Goal: Task Accomplishment & Management: Complete application form

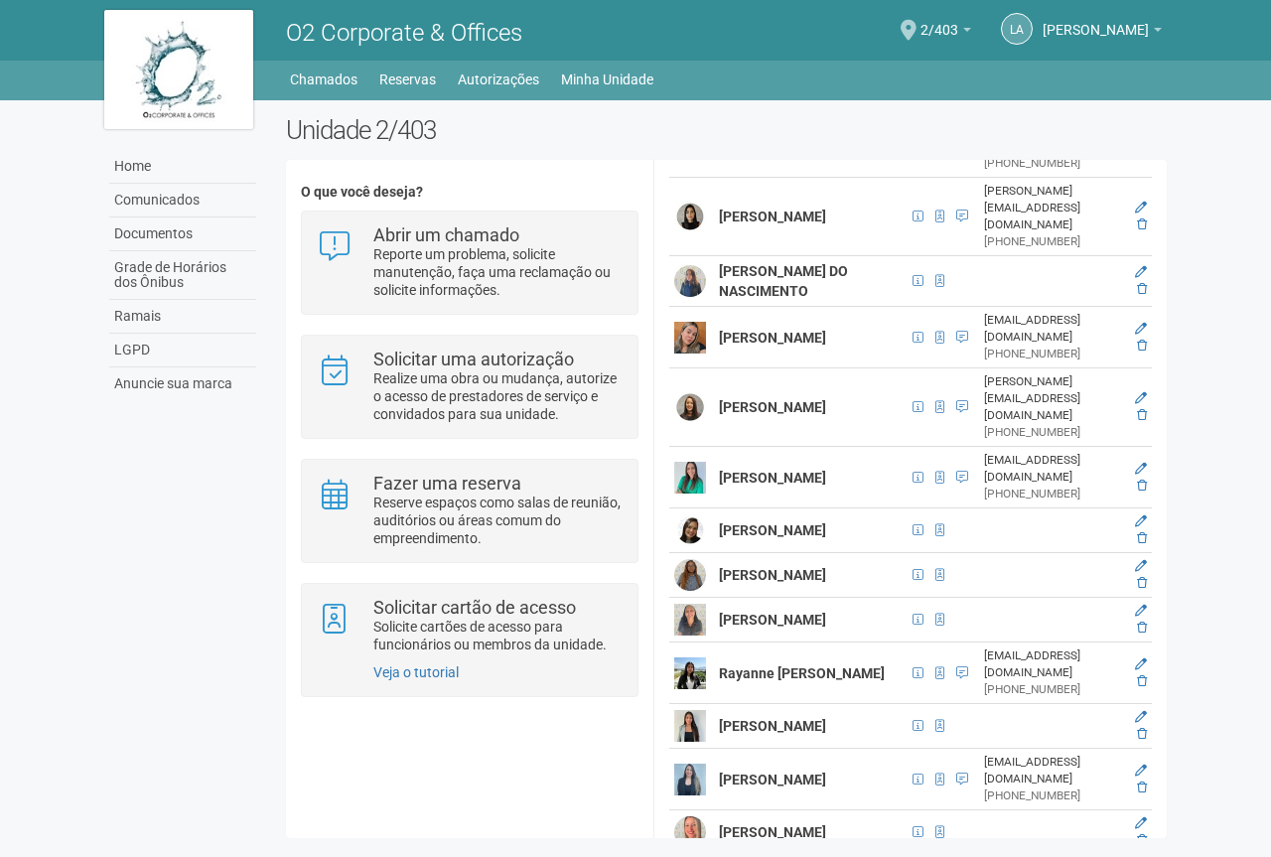
scroll to position [3576, 0]
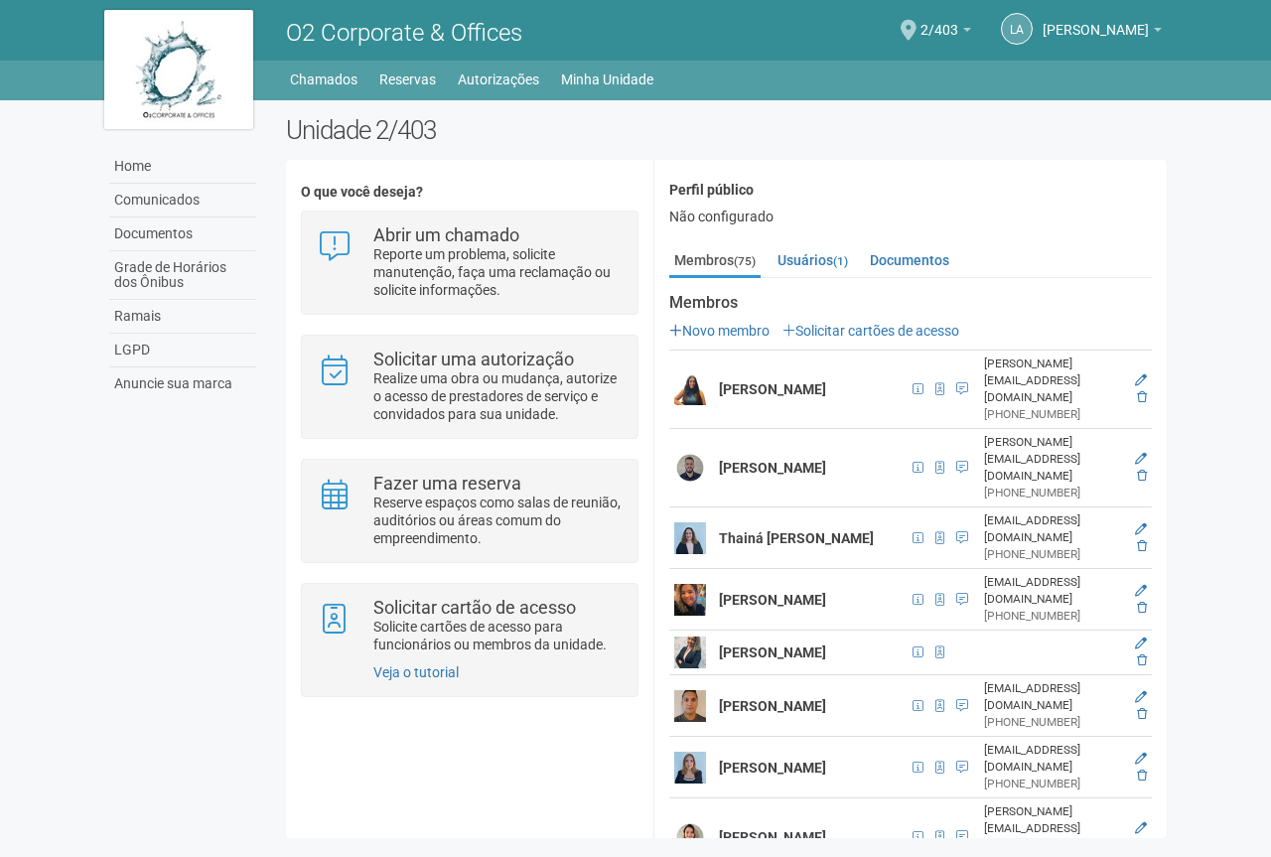
scroll to position [0, 0]
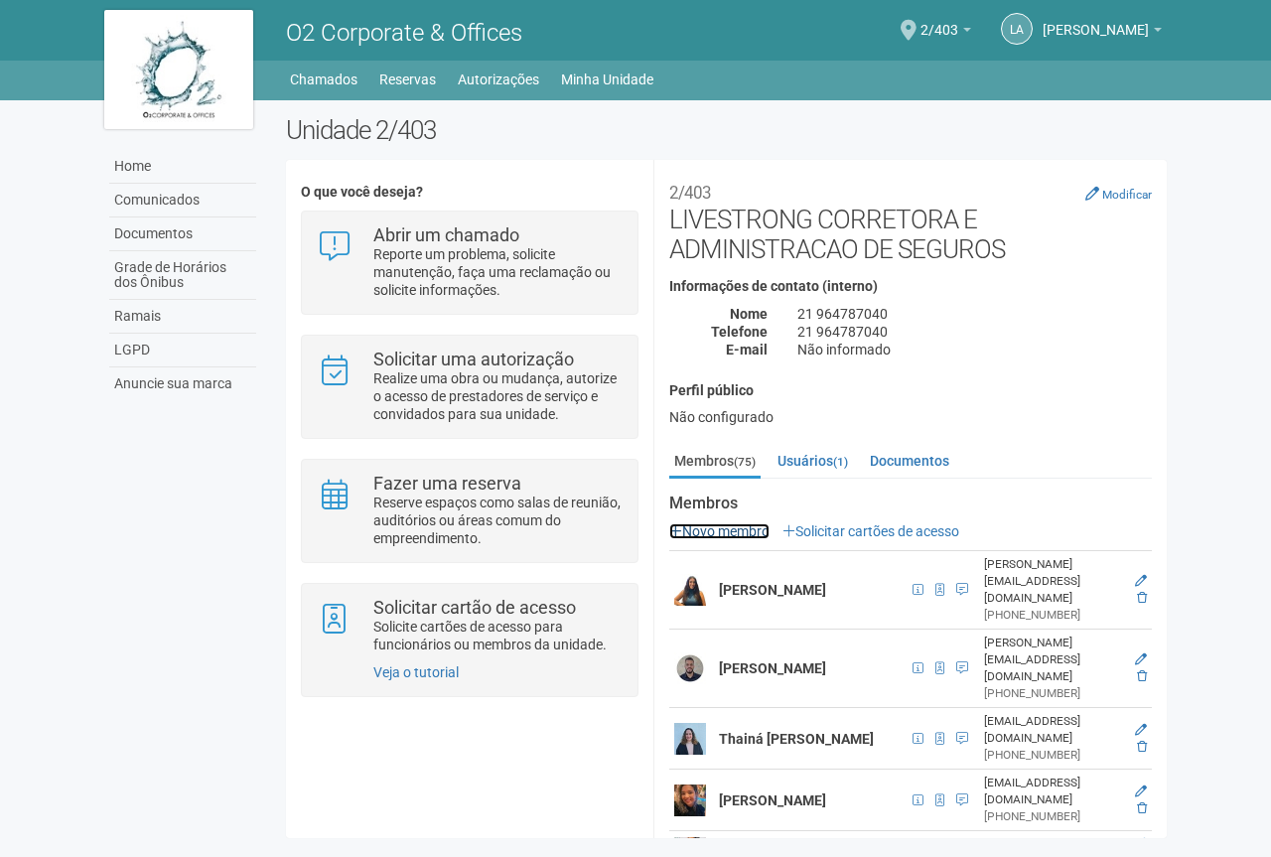
click at [732, 529] on link "Novo membro" at bounding box center [719, 531] width 100 height 16
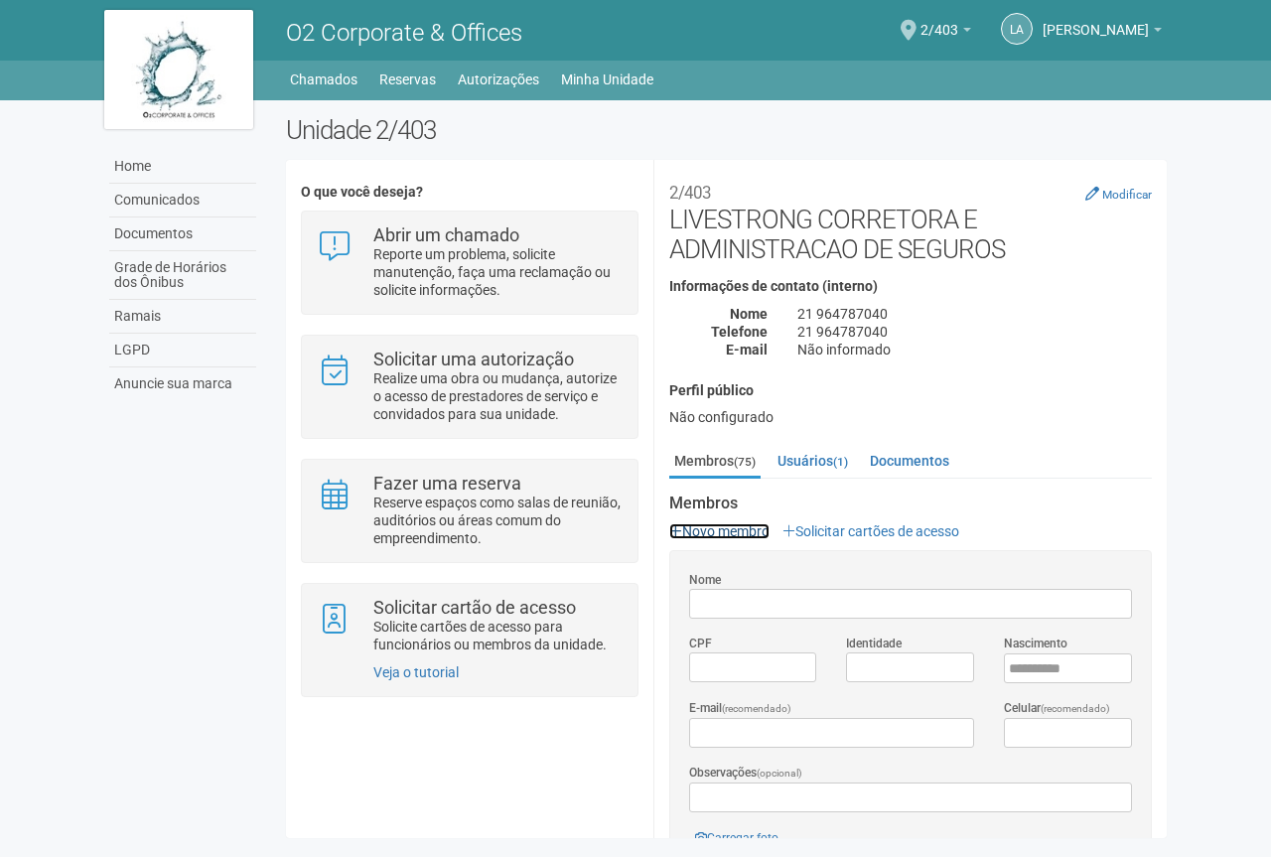
click at [720, 532] on link "Novo membro" at bounding box center [719, 531] width 100 height 16
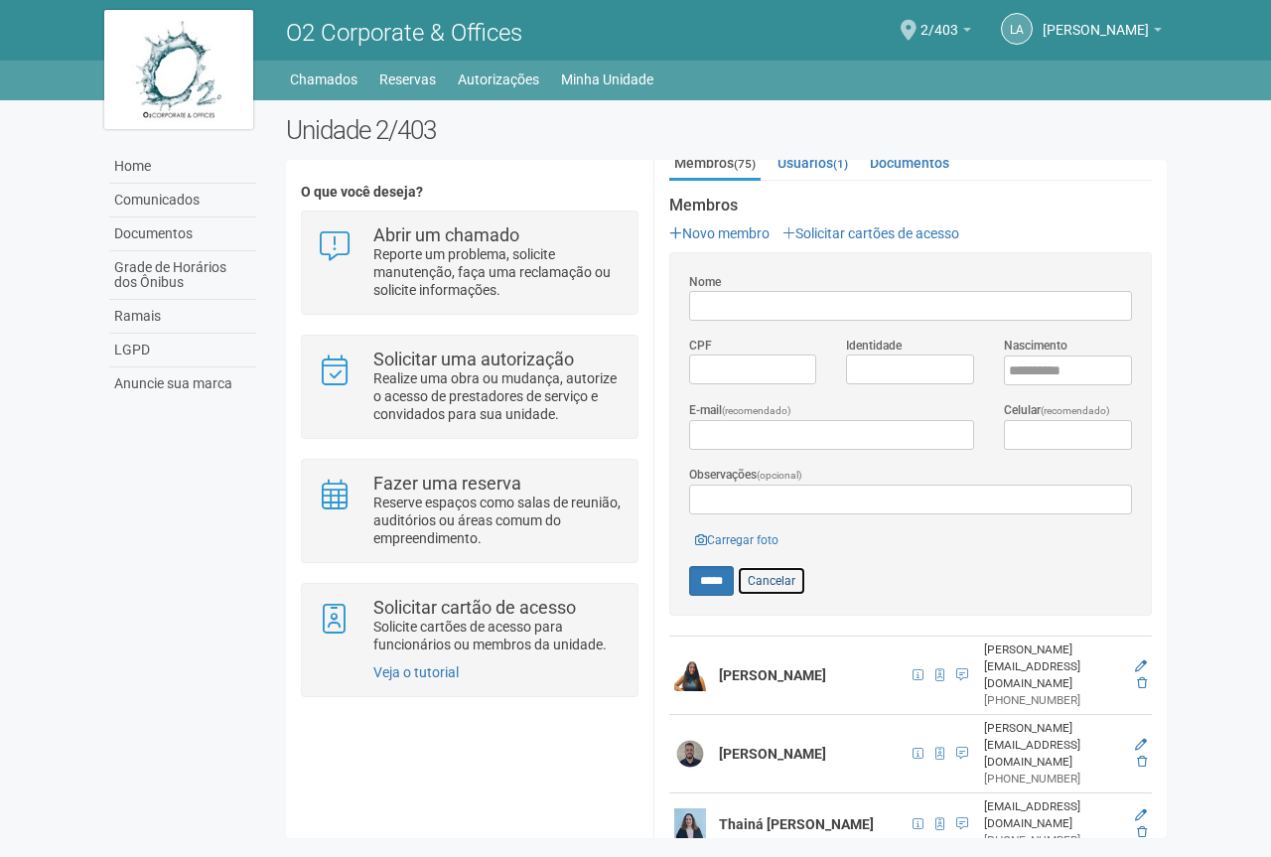
click at [768, 576] on link "Cancelar" at bounding box center [771, 581] width 69 height 30
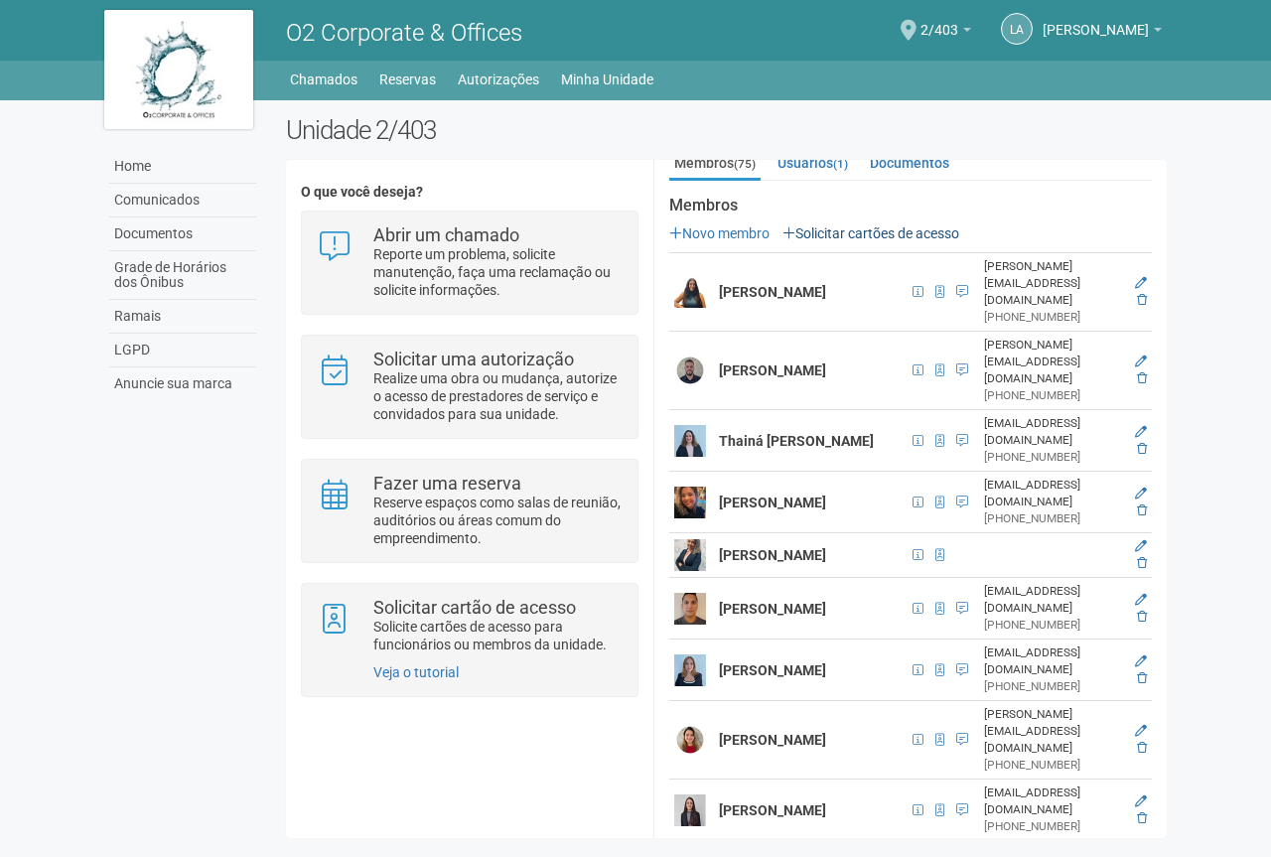
scroll to position [199, 0]
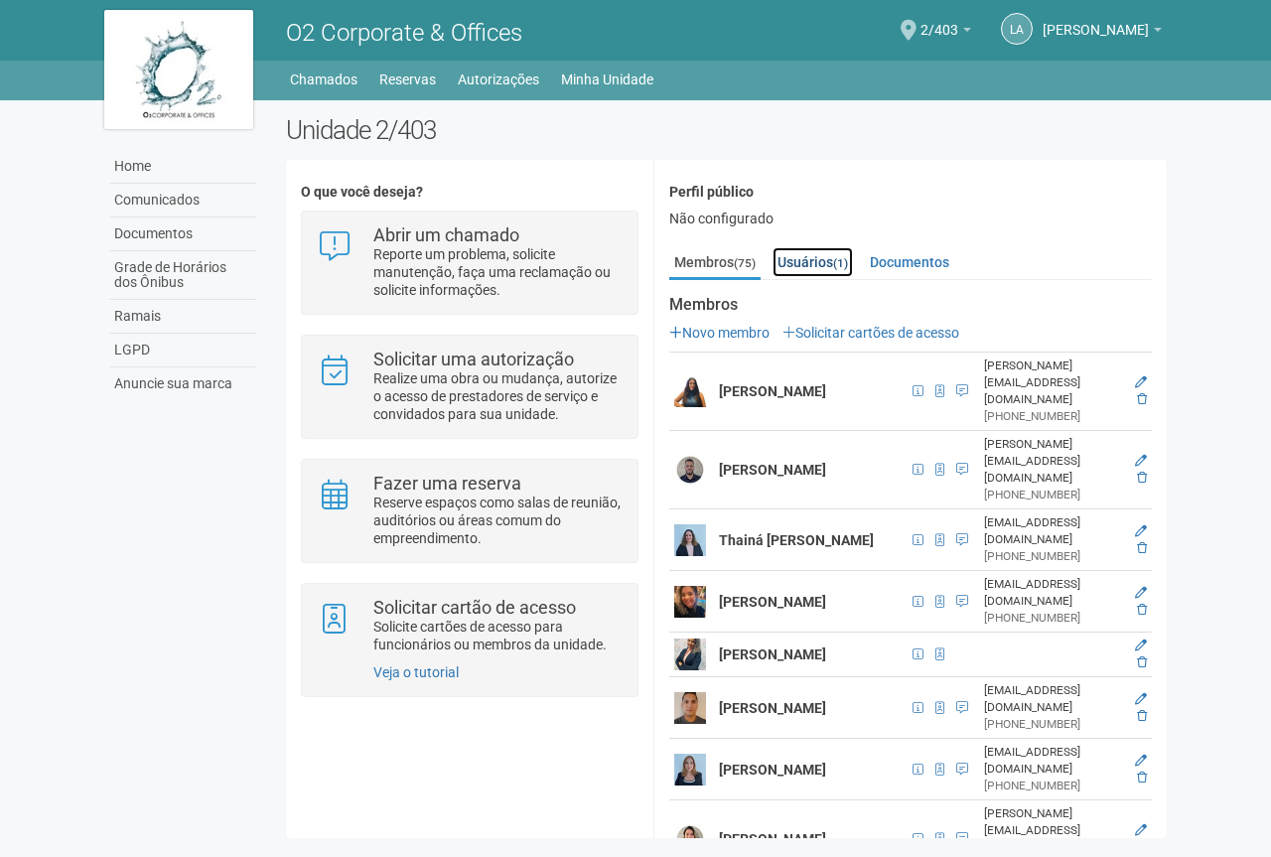
click at [814, 255] on link "Usuários (1)" at bounding box center [812, 262] width 80 height 30
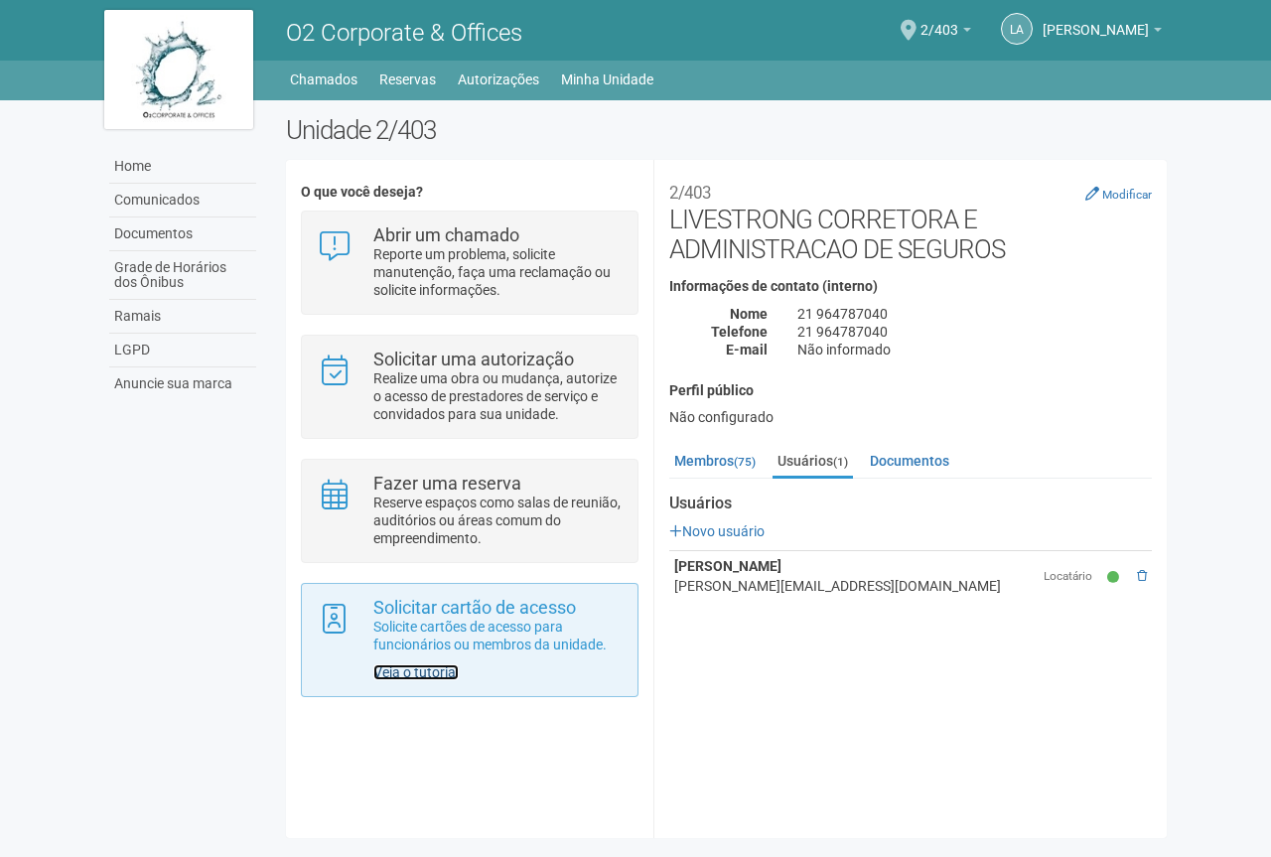
click at [407, 675] on link "Veja o tutorial" at bounding box center [415, 672] width 85 height 16
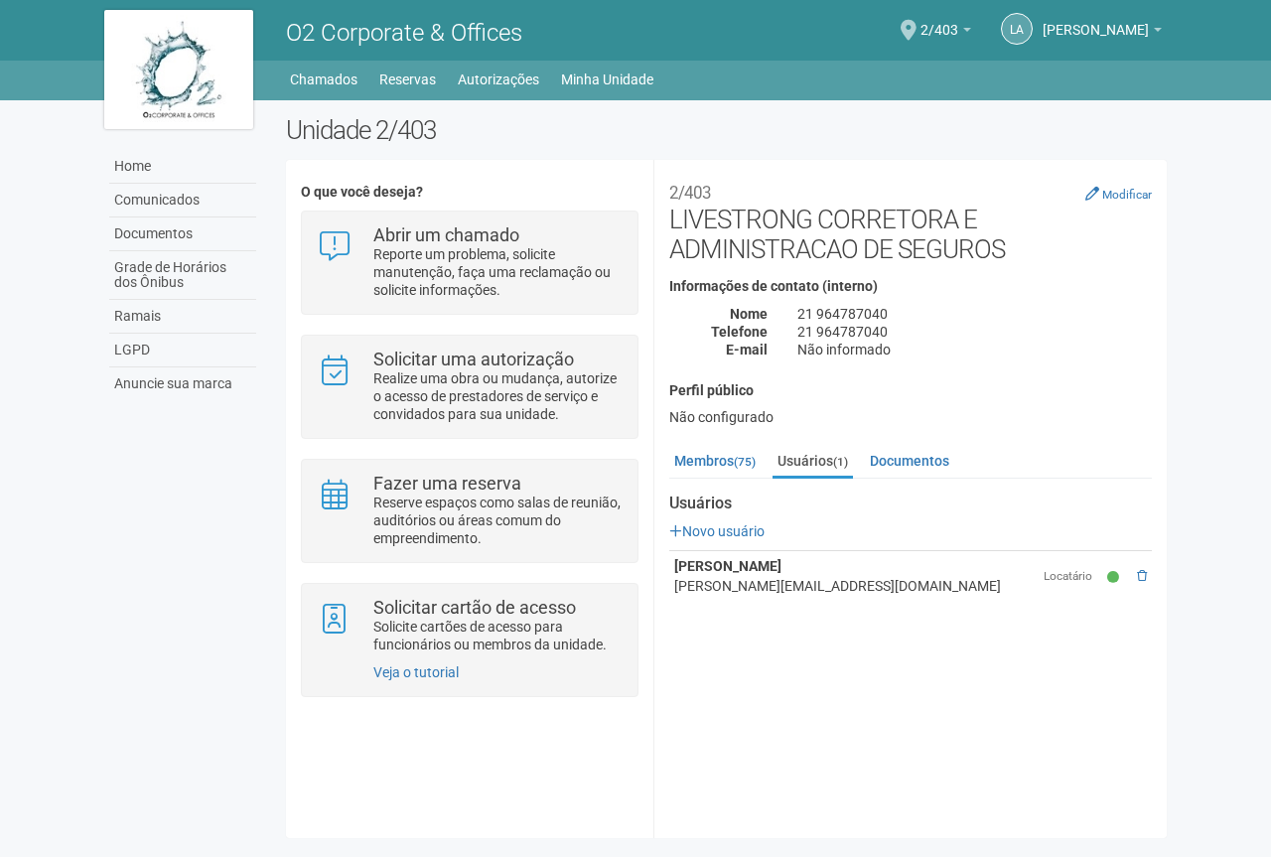
click at [373, 133] on h2 "Unidade 2/403" at bounding box center [726, 130] width 881 height 30
click at [888, 461] on link "Documentos" at bounding box center [909, 461] width 89 height 30
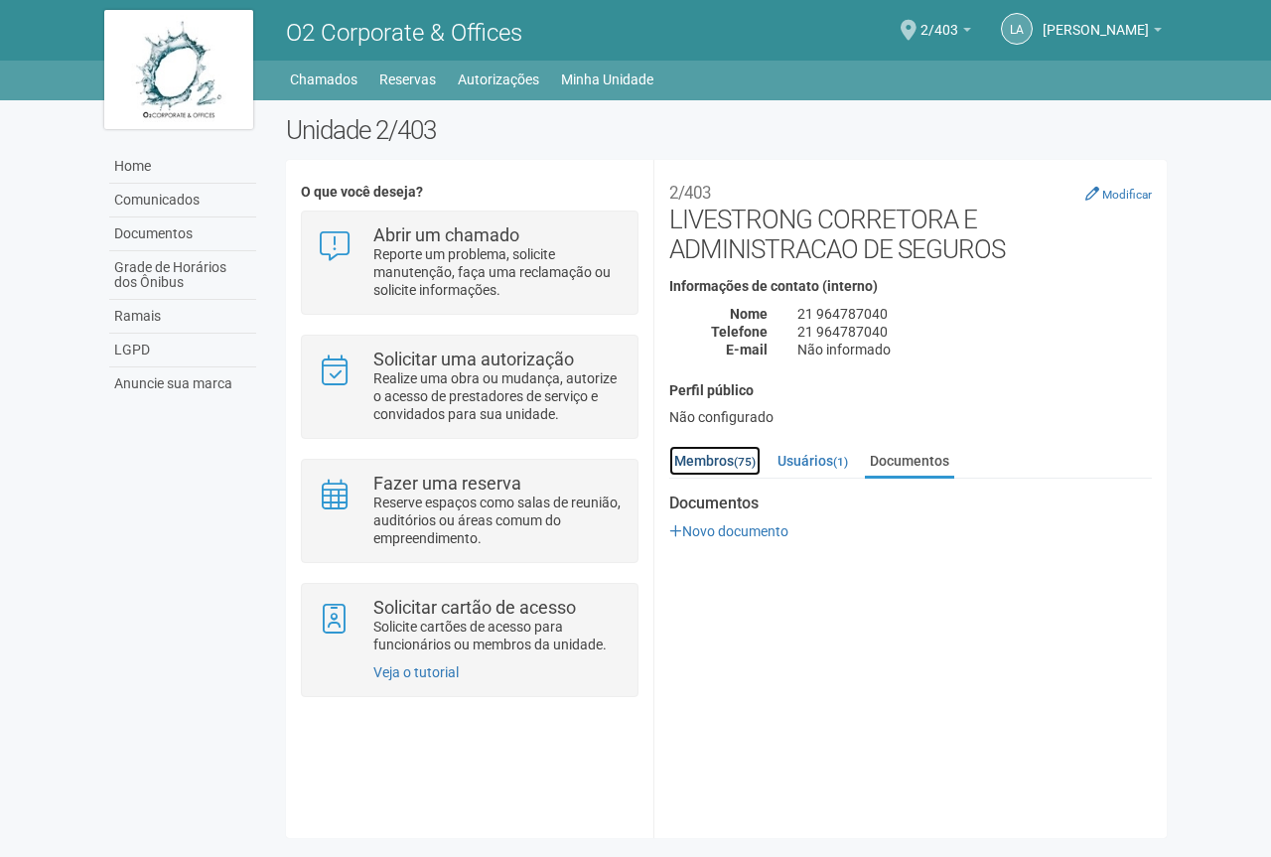
click at [704, 458] on link "Membros (75)" at bounding box center [714, 461] width 91 height 30
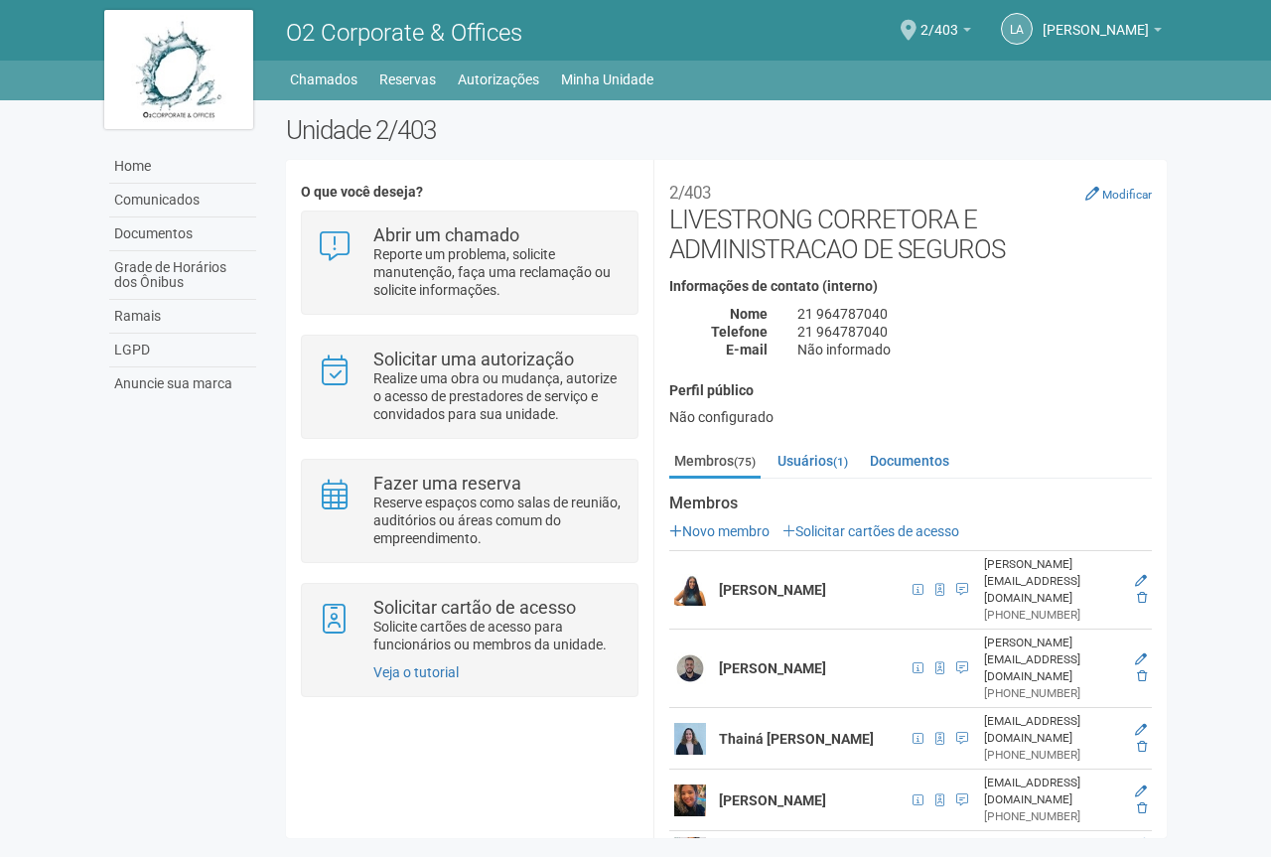
scroll to position [99, 0]
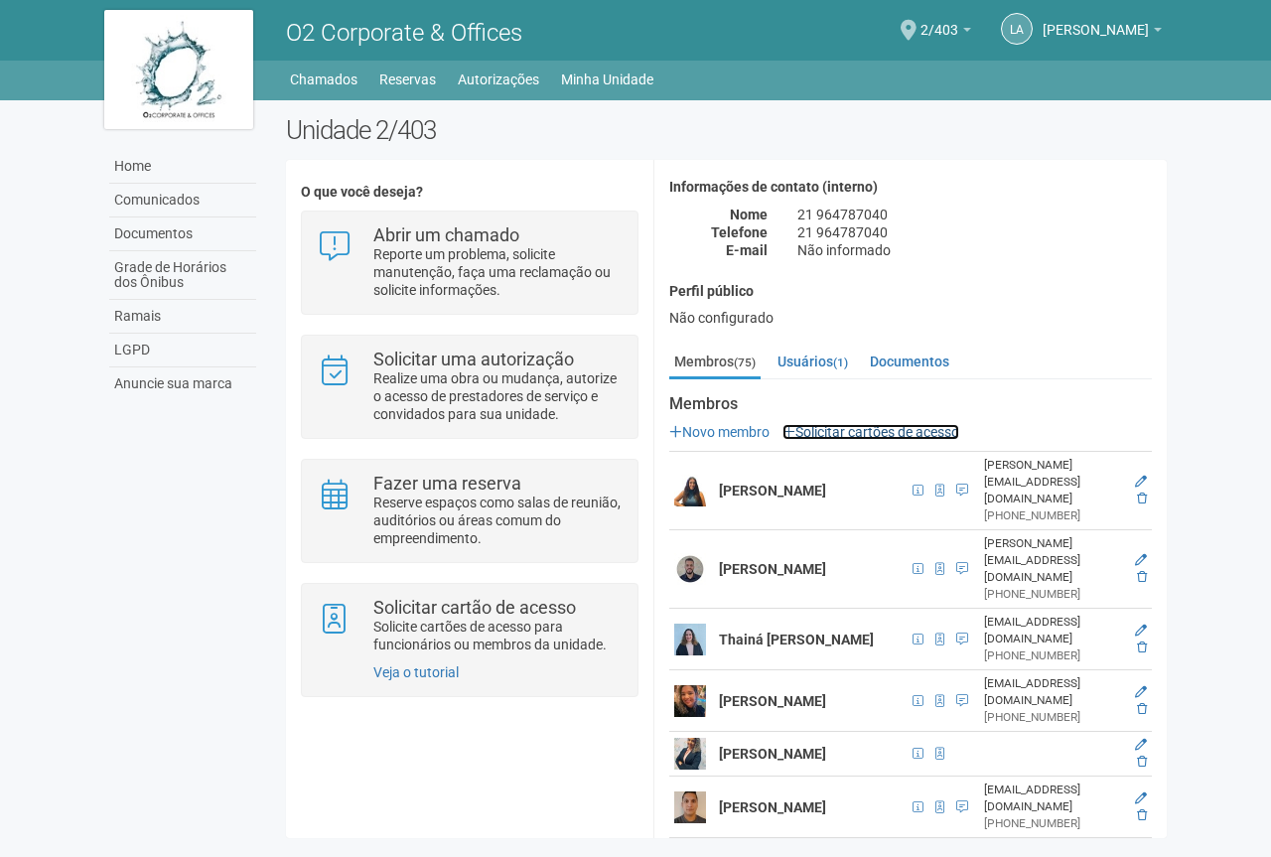
click at [865, 431] on link "Solicitar cartões de acesso" at bounding box center [870, 432] width 177 height 16
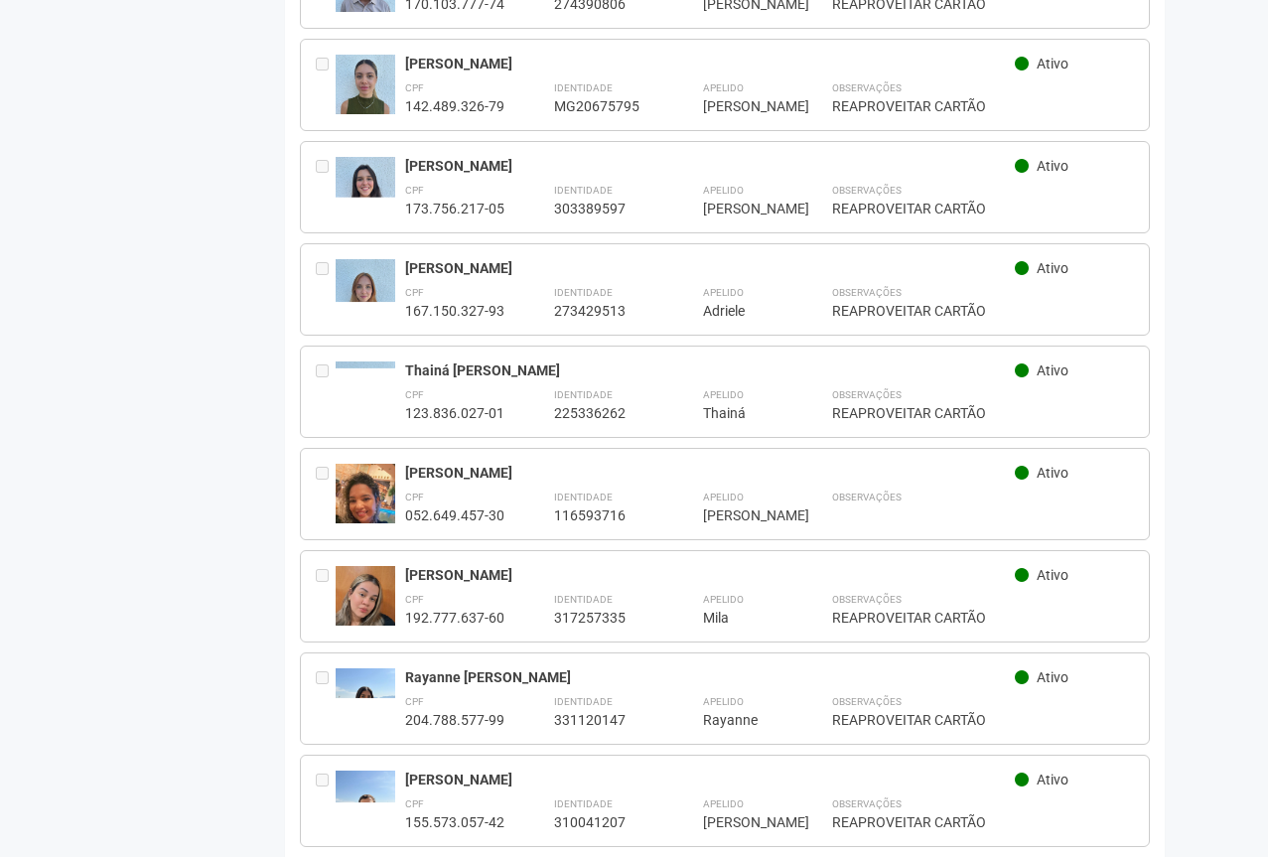
scroll to position [1092, 0]
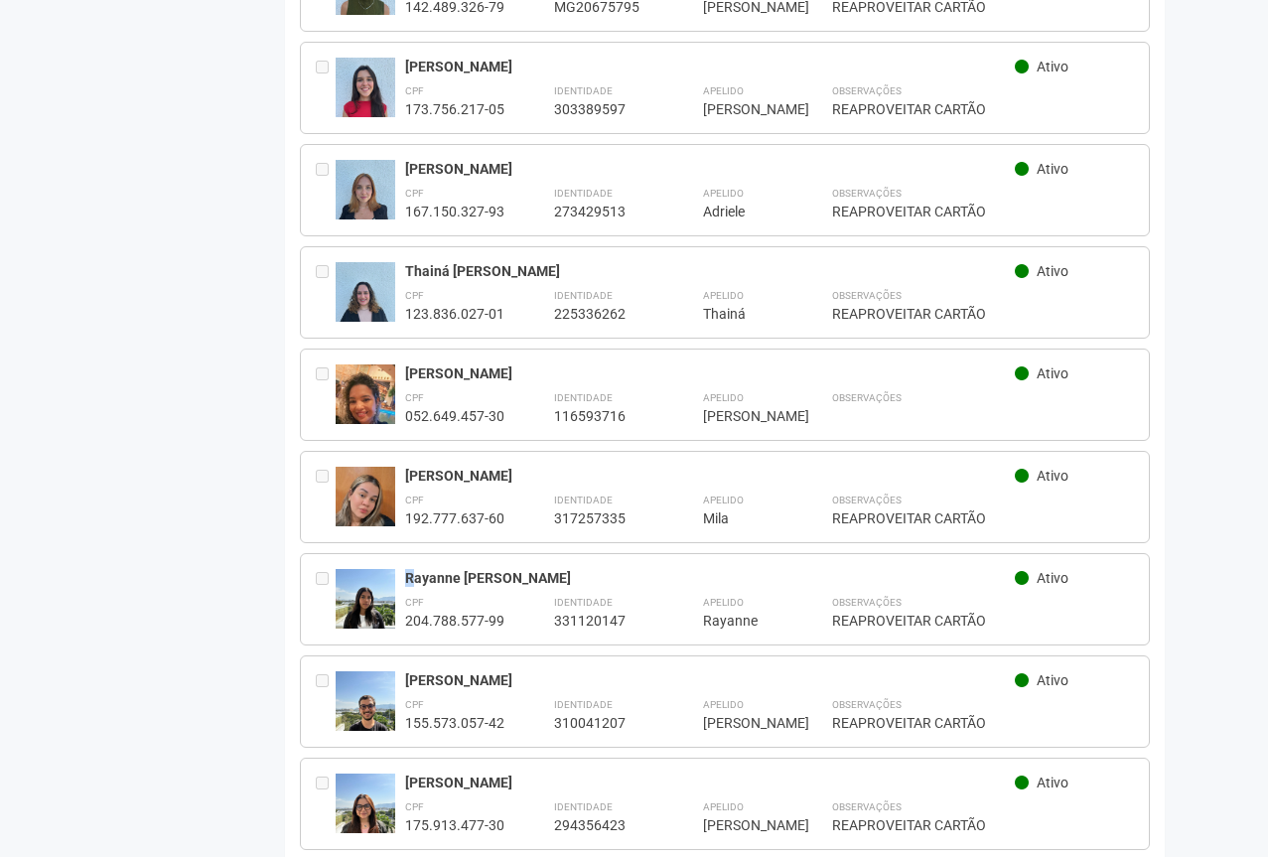
drag, startPoint x: 406, startPoint y: 563, endPoint x: 415, endPoint y: 570, distance: 11.3
click at [415, 570] on div "Rayanne [PERSON_NAME]" at bounding box center [710, 578] width 611 height 18
click at [370, 595] on img at bounding box center [366, 608] width 60 height 79
click at [402, 566] on div "Rayanne [PERSON_NAME] Ativo CPF 204.788.577-99 Identidade 331120147 Apelido ***…" at bounding box center [725, 599] width 851 height 92
click at [467, 592] on div "CPF 204.788.577-99" at bounding box center [454, 611] width 99 height 38
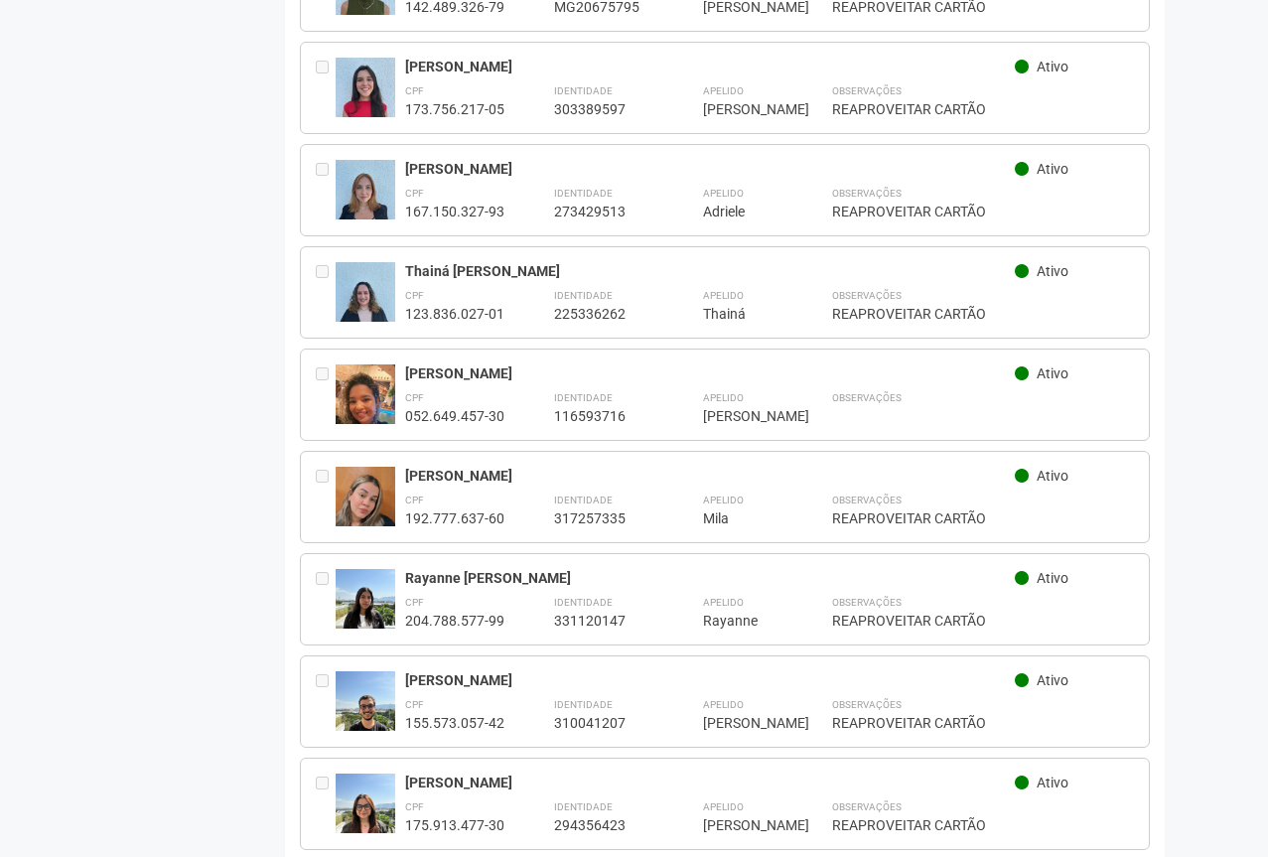
click at [406, 569] on div "Rayanne [PERSON_NAME]" at bounding box center [710, 578] width 611 height 18
drag, startPoint x: 406, startPoint y: 564, endPoint x: 774, endPoint y: 610, distance: 371.1
click at [774, 610] on div "Rayanne [PERSON_NAME] Ativo CPF 204.788.577-99 Identidade 331120147 Apelido ***…" at bounding box center [770, 599] width 730 height 61
copy div "Rayanne Dodd Golçalves Ativo CPF 204.788.577-99 Identidade 331120147 [PERSON_NA…"
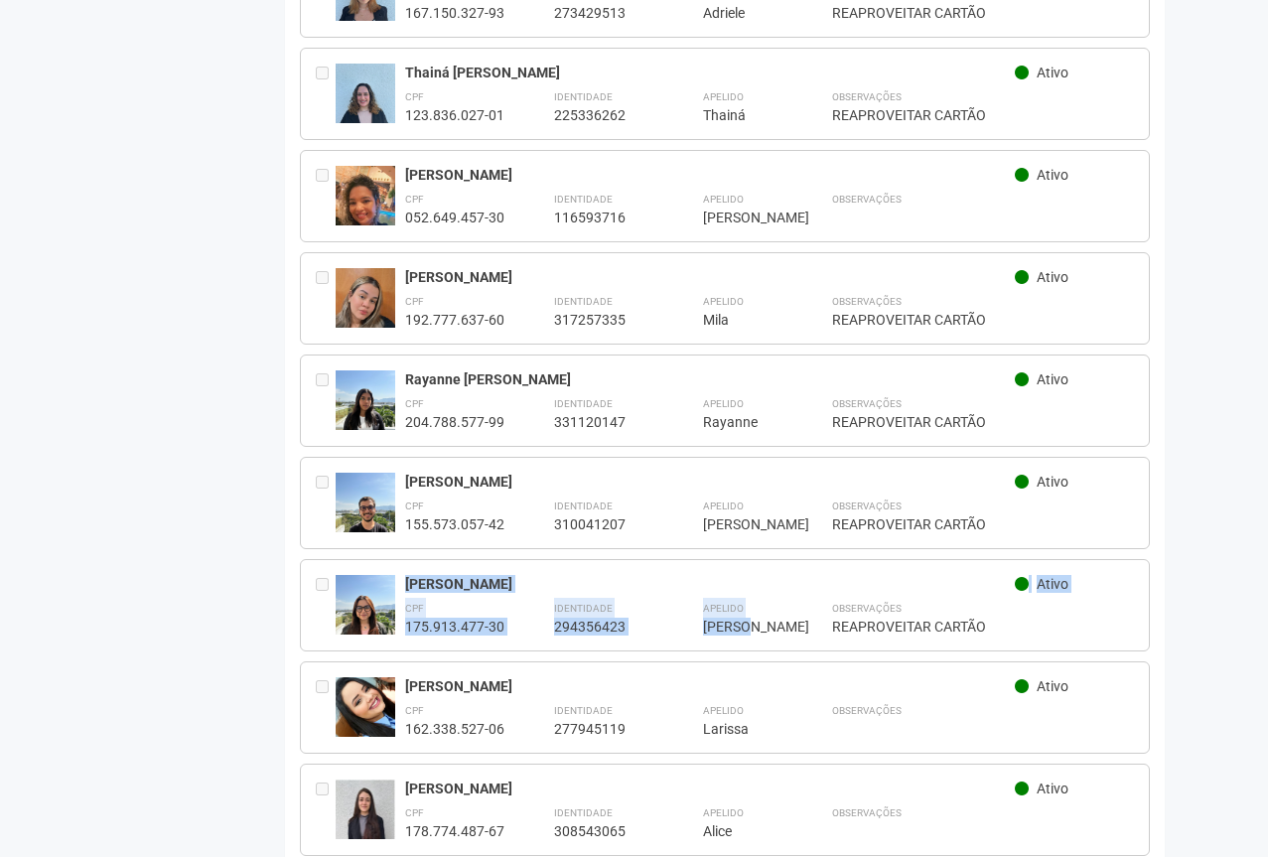
drag, startPoint x: 407, startPoint y: 562, endPoint x: 748, endPoint y: 610, distance: 344.8
click at [748, 610] on div "[PERSON_NAME] Ativo CPF 175.913.477-30 Identidade 294356423 Apelido ****** [PER…" at bounding box center [770, 605] width 730 height 61
copy div "[PERSON_NAME] Ativo CPF 175.913.477-30 Identidade 294356423 Apelido Helena"
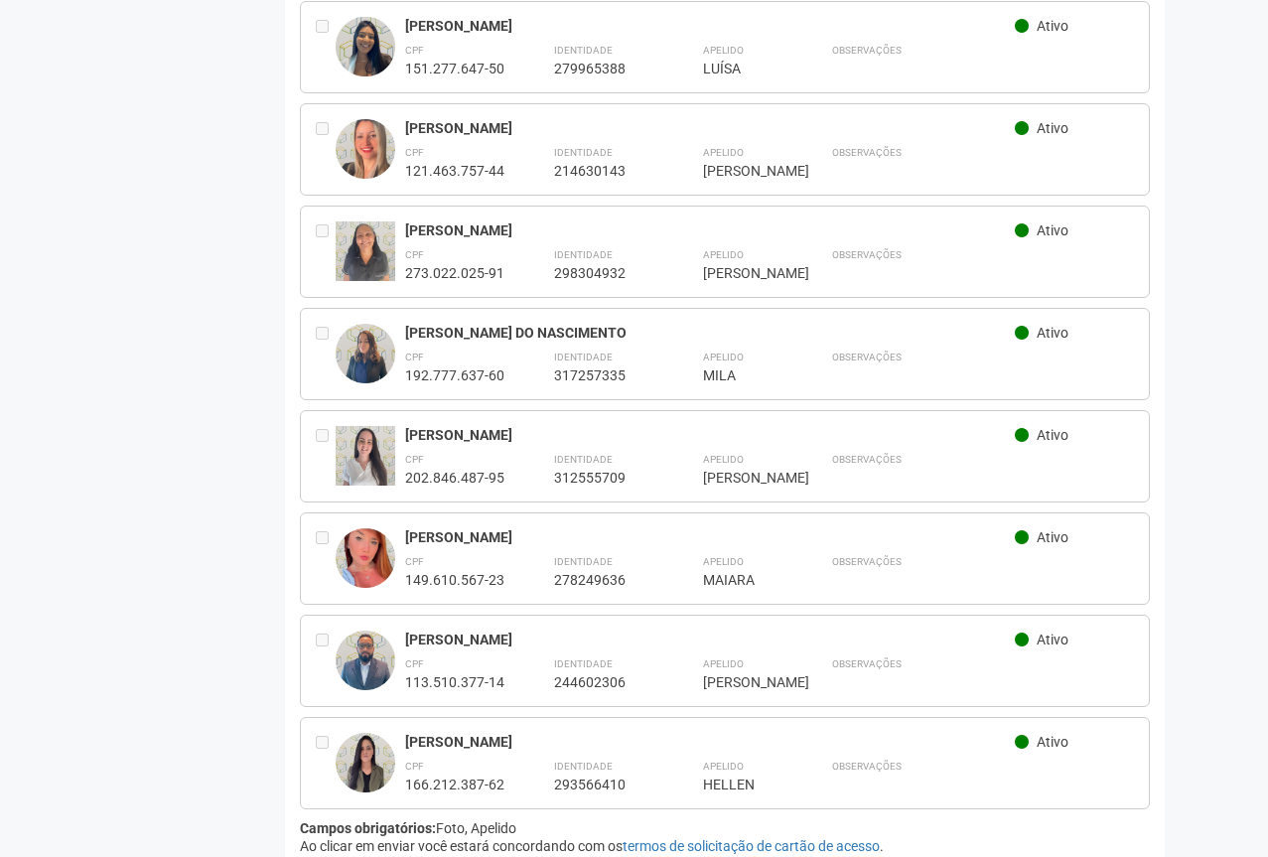
scroll to position [6666, 0]
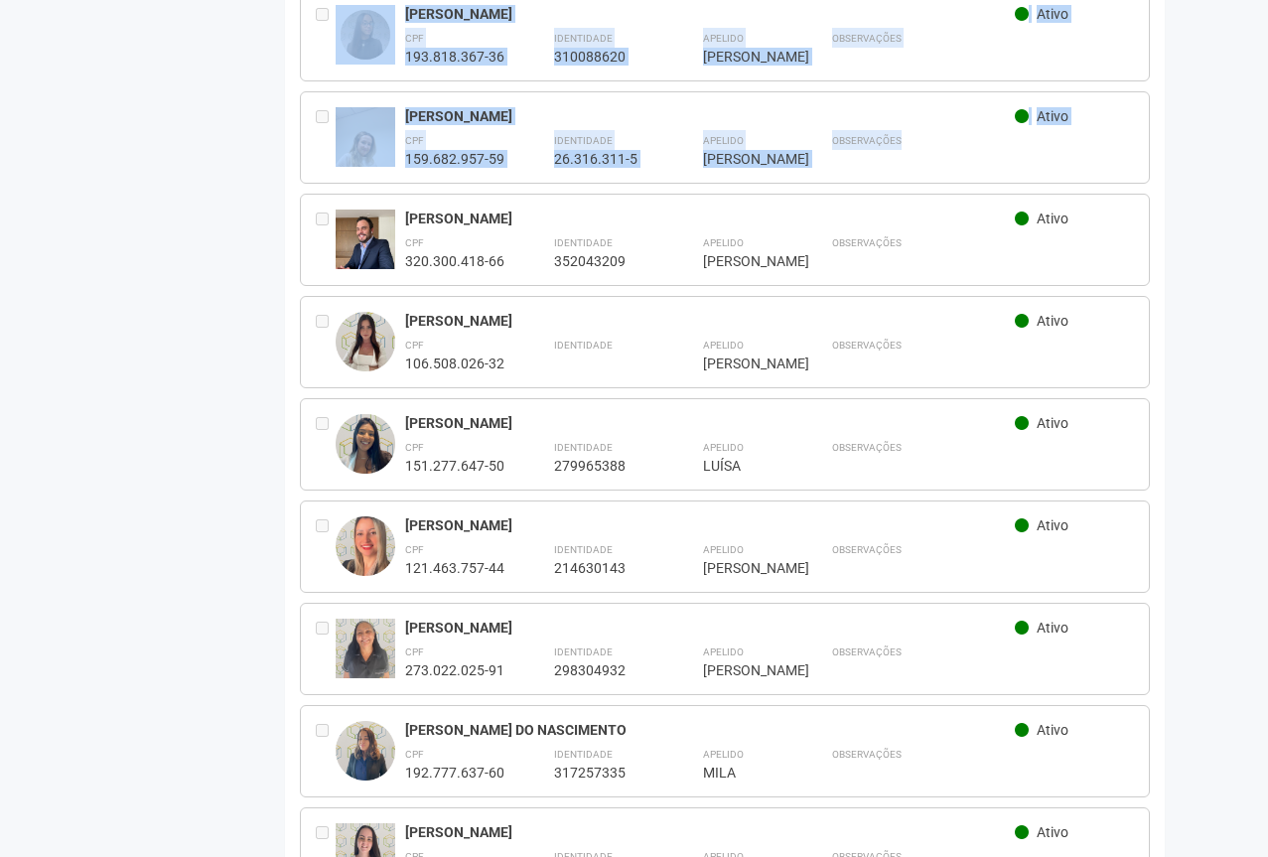
drag, startPoint x: 1267, startPoint y: 757, endPoint x: 1270, endPoint y: 99, distance: 658.2
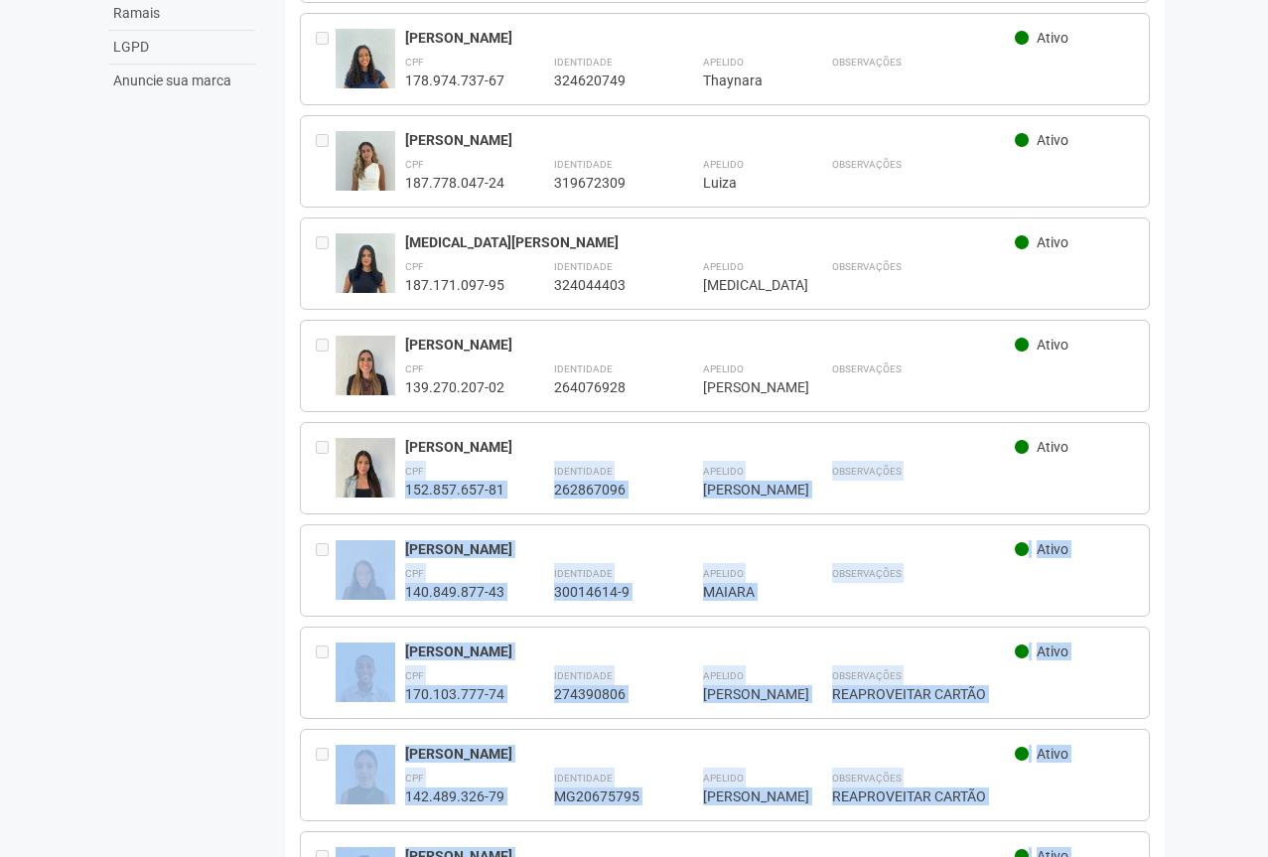
scroll to position [0, 0]
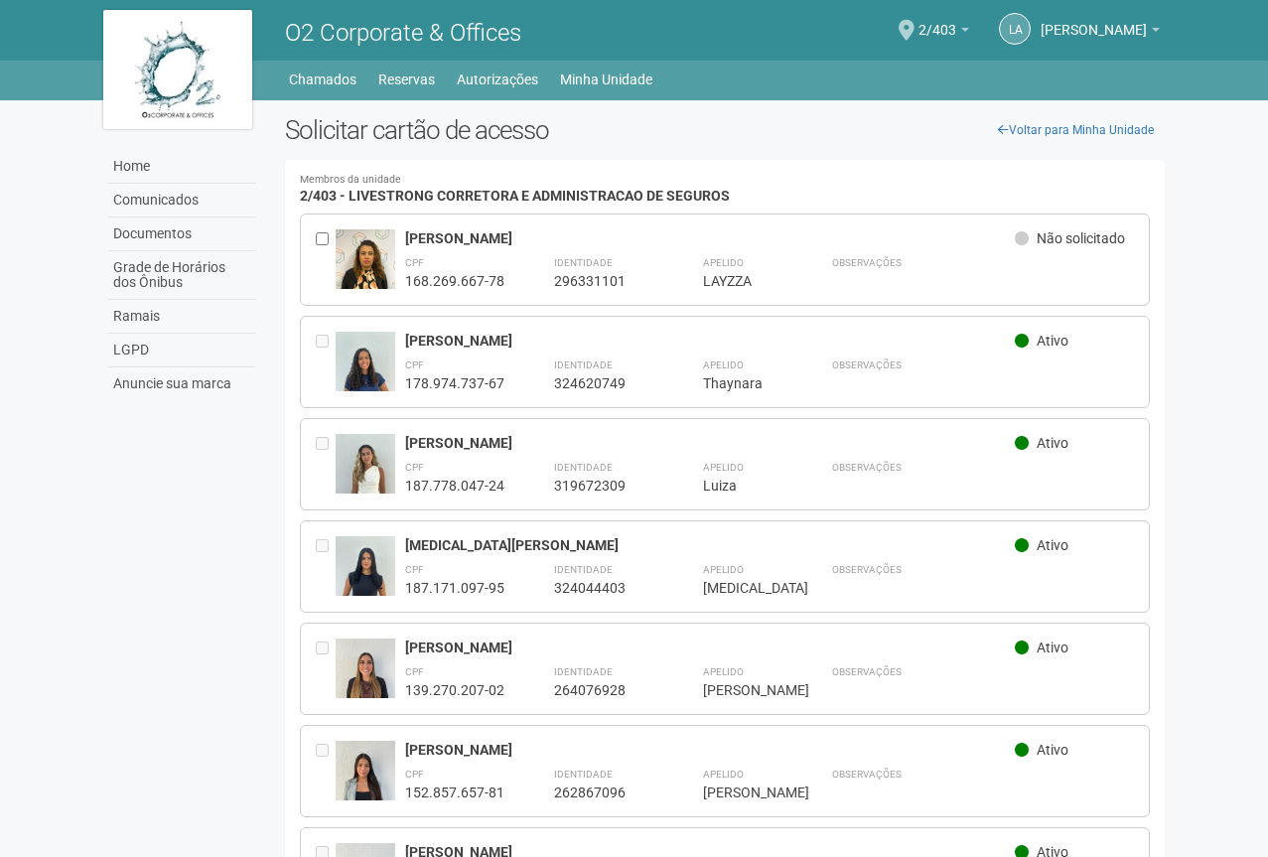
click at [1197, 464] on body "Aguarde... O2 Corporate & Offices LA [PERSON_NAME] [PERSON_NAME] de [PERSON_NAM…" at bounding box center [634, 428] width 1268 height 857
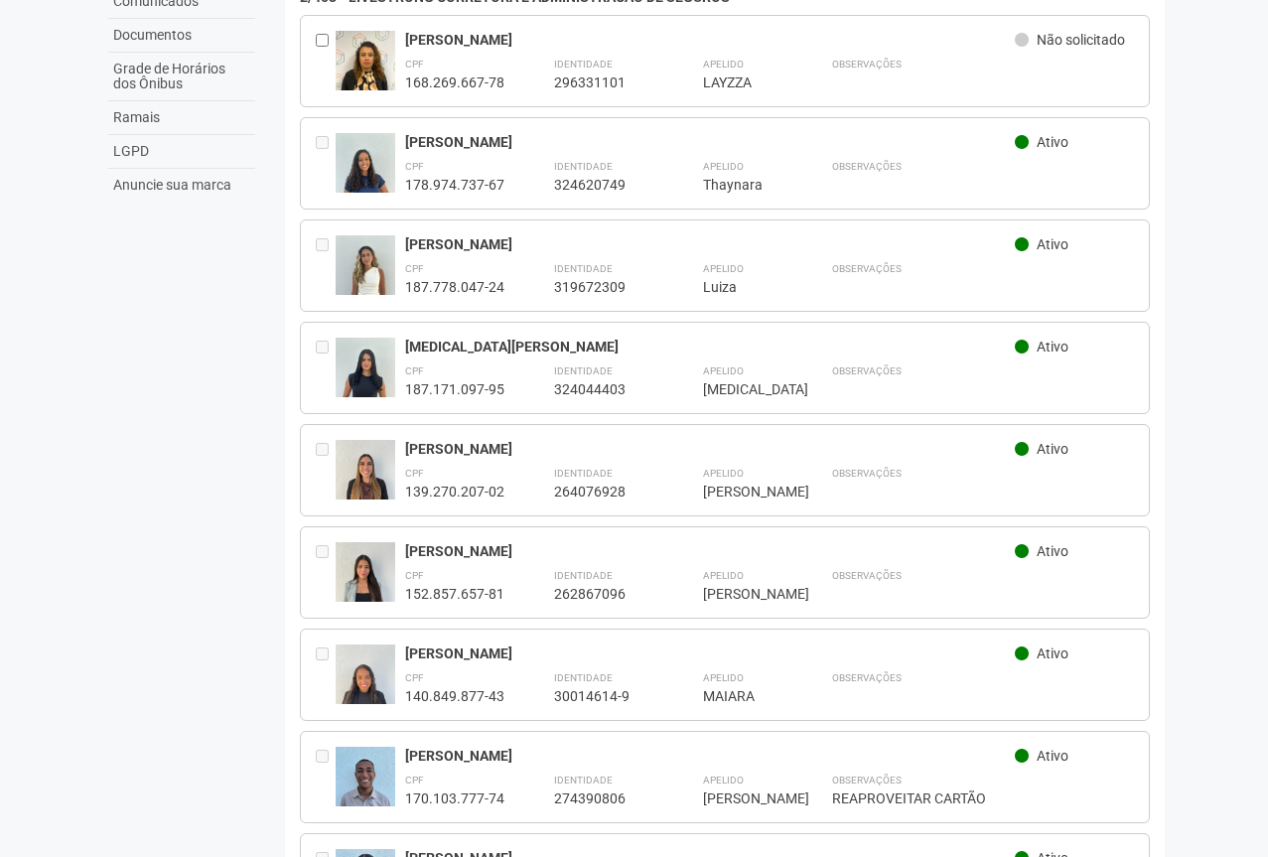
scroll to position [397, 0]
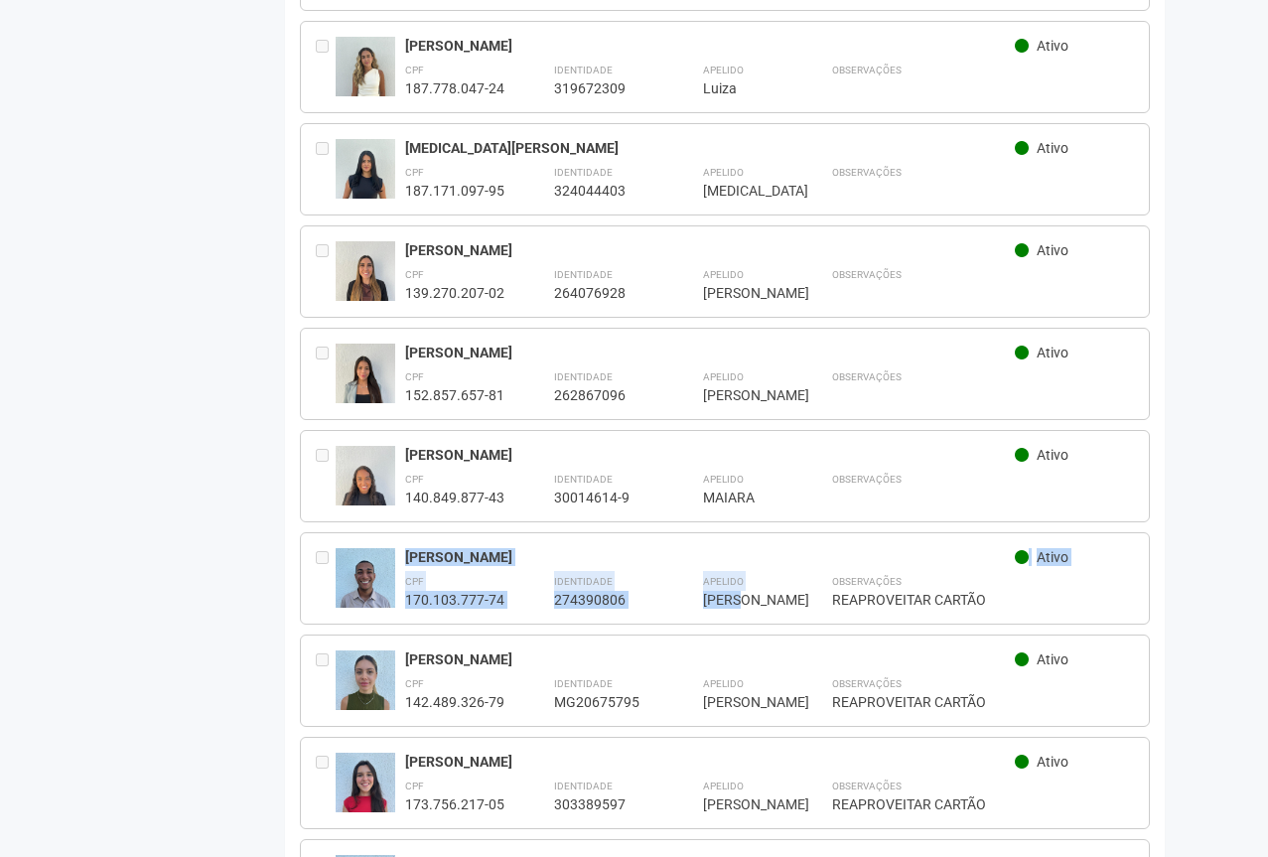
drag, startPoint x: 405, startPoint y: 548, endPoint x: 743, endPoint y: 593, distance: 340.5
click at [743, 593] on div "[PERSON_NAME] Ativo CPF 170.103.777-74 Identidade 274390806 Apelido ***** [PERS…" at bounding box center [770, 578] width 730 height 61
copy div "[PERSON_NAME] CPF 170.103.777-74 Identidade 274390806 [PERSON_NAME]"
